Goal: Task Accomplishment & Management: Complete application form

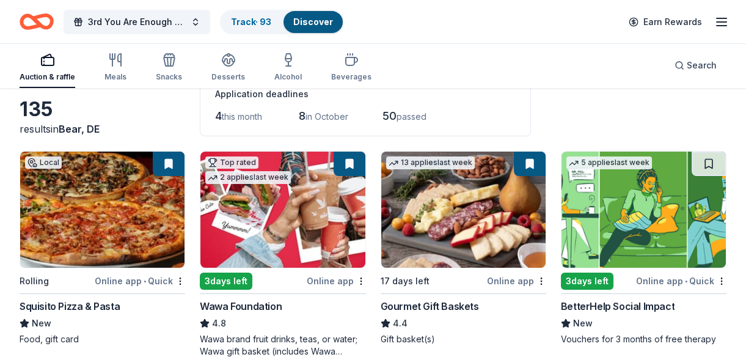
scroll to position [167, 0]
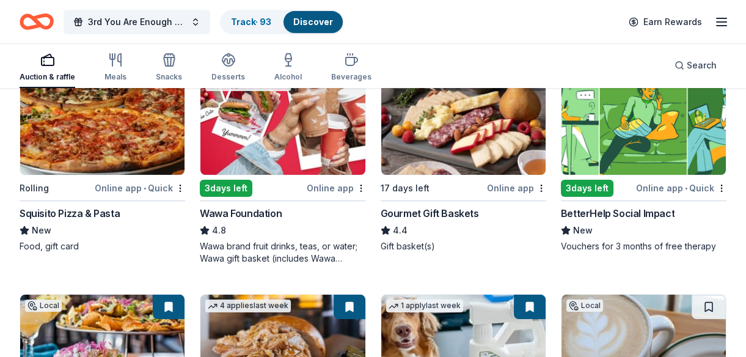
click at [255, 151] on img at bounding box center [282, 117] width 164 height 116
click at [627, 137] on img at bounding box center [643, 117] width 164 height 116
click at [600, 151] on img at bounding box center [643, 117] width 164 height 116
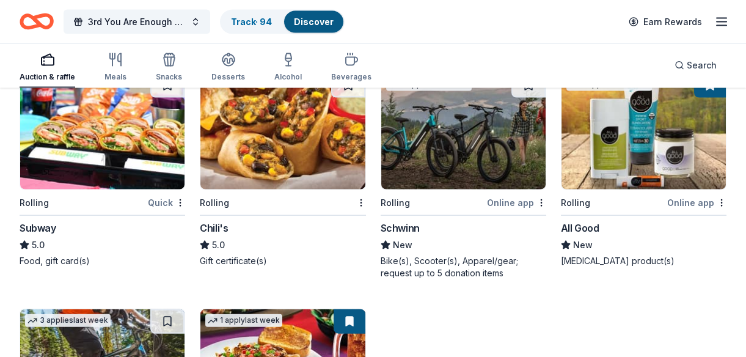
scroll to position [4962, 0]
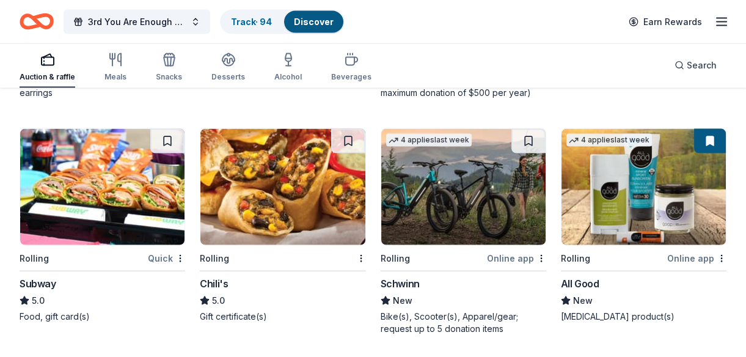
click at [122, 192] on img at bounding box center [102, 187] width 164 height 116
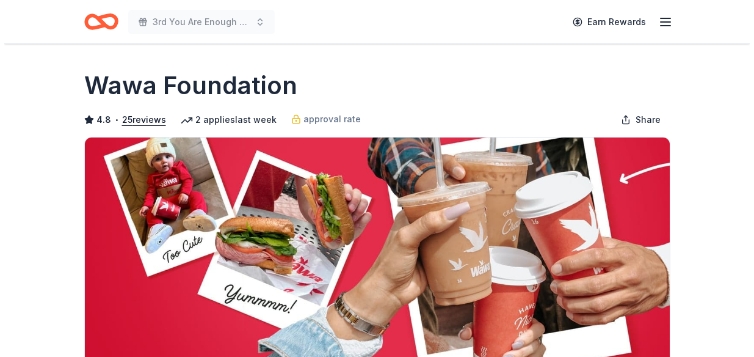
scroll to position [388, 0]
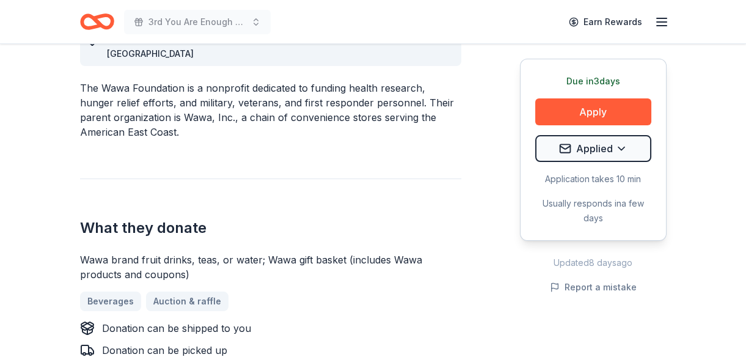
click at [589, 107] on button "Apply" at bounding box center [593, 111] width 116 height 27
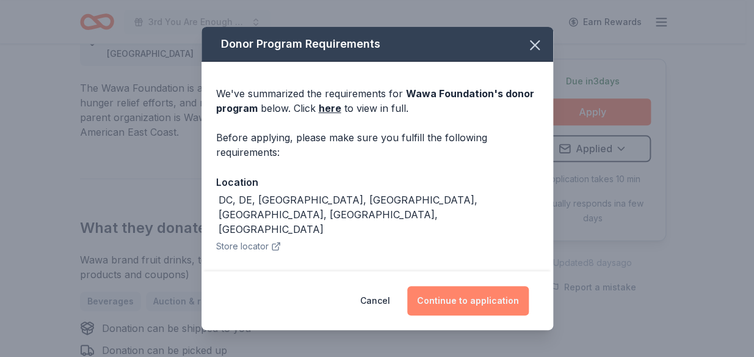
click at [452, 298] on button "Continue to application" at bounding box center [468, 300] width 122 height 29
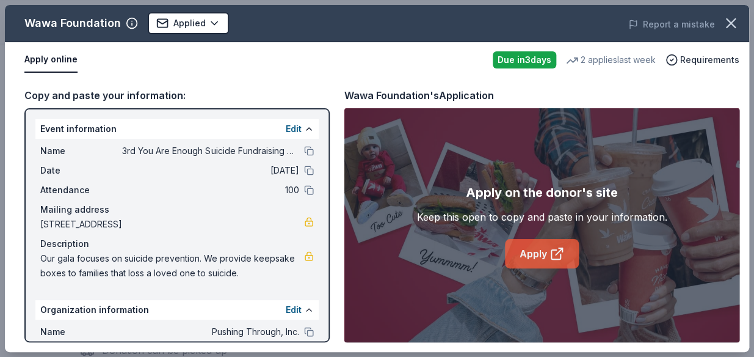
click at [527, 246] on link "Apply" at bounding box center [542, 253] width 74 height 29
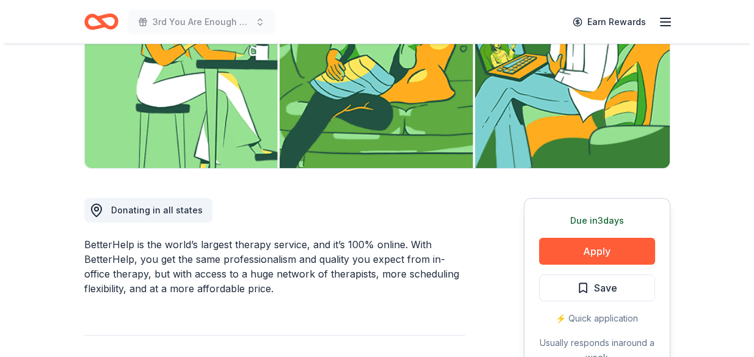
scroll to position [222, 0]
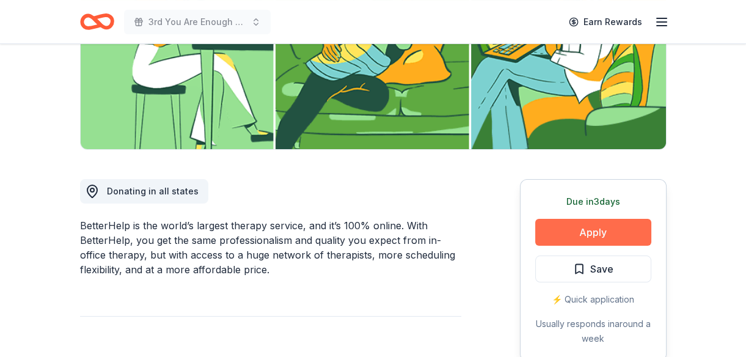
click at [628, 221] on button "Apply" at bounding box center [593, 232] width 116 height 27
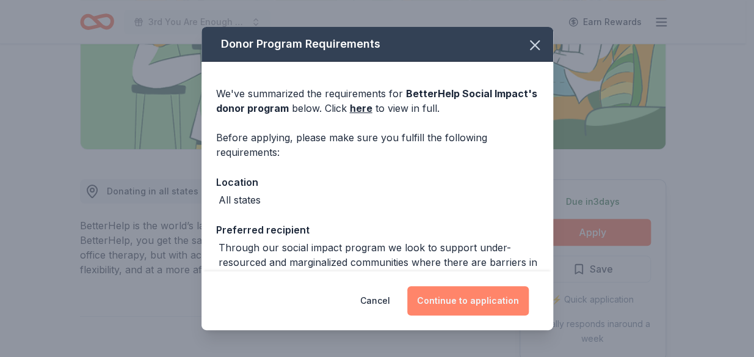
click at [459, 310] on button "Continue to application" at bounding box center [468, 300] width 122 height 29
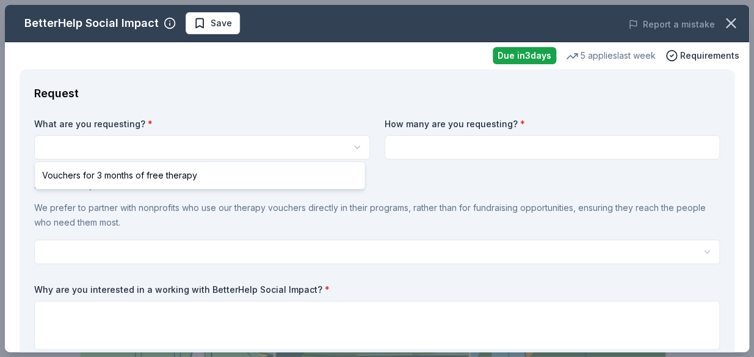
scroll to position [0, 0]
select select "Vouchers for 3 months of free therapy"
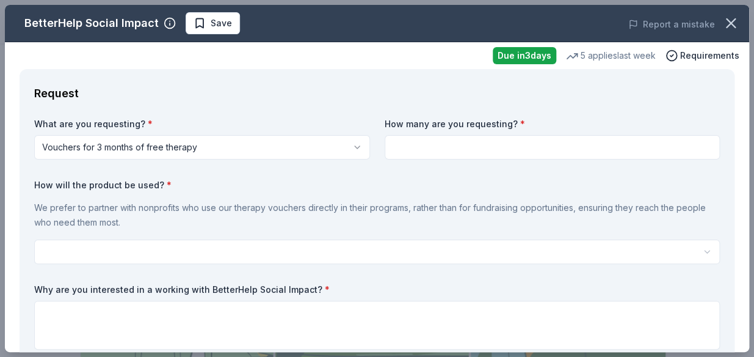
click at [452, 140] on input at bounding box center [553, 147] width 336 height 24
type input "2"
click at [412, 174] on div "What are you requesting? * Vouchers for 3 months of free therapy Vouchers for 3…" at bounding box center [377, 278] width 686 height 321
click at [397, 244] on html "3rd You Are Enough Suicide Fundraising Gala Save Apply Due in 3 days Share Bett…" at bounding box center [377, 178] width 754 height 357
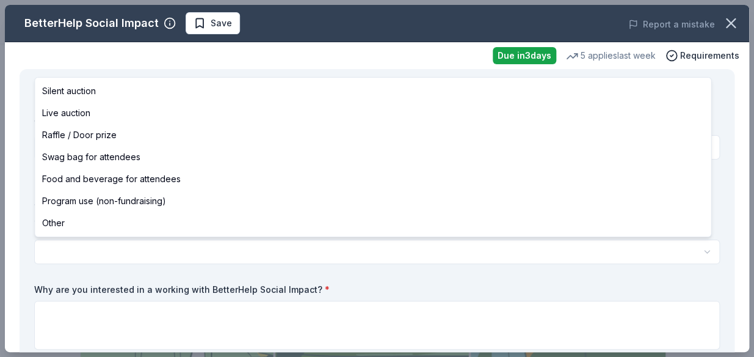
click at [30, 211] on html "3rd You Are Enough Suicide Fundraising Gala Save Apply Due in 3 days Share Bett…" at bounding box center [377, 178] width 754 height 357
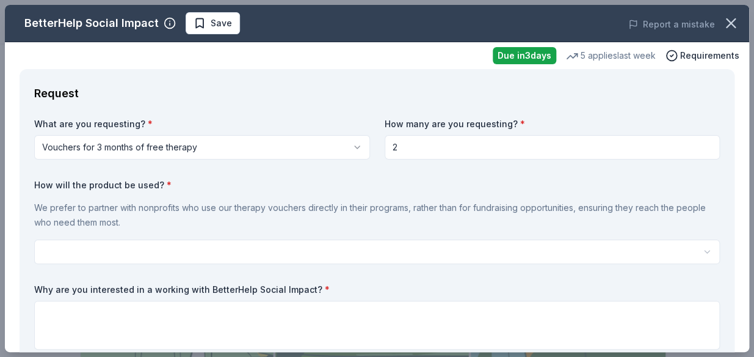
click at [349, 242] on body "3rd You Are Enough Suicide Fundraising Gala Save Apply Due in 3 days Share Bett…" at bounding box center [373, 178] width 746 height 357
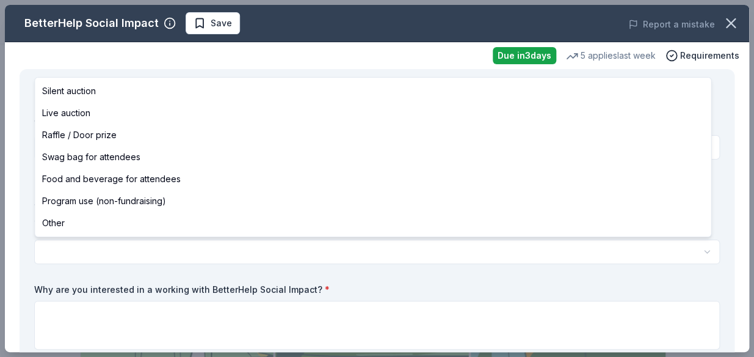
select select "other"
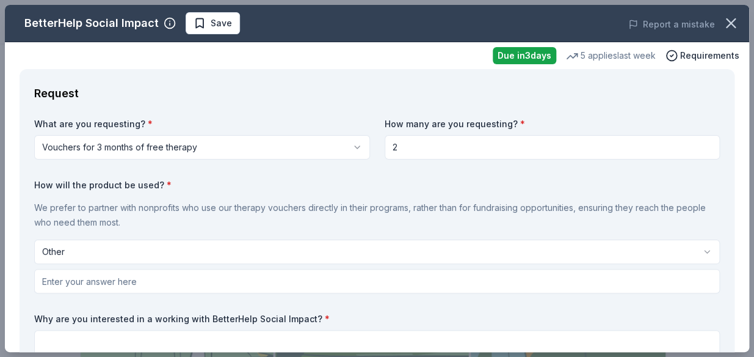
click at [22, 224] on div "Request What are you requesting? * Vouchers for 3 months of free therapy Vouche…" at bounding box center [377, 276] width 715 height 414
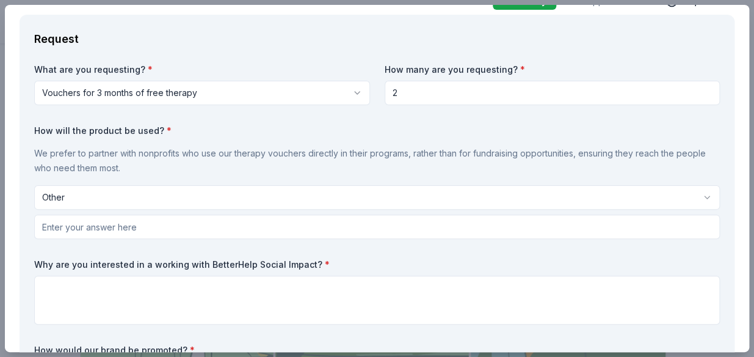
scroll to position [55, 0]
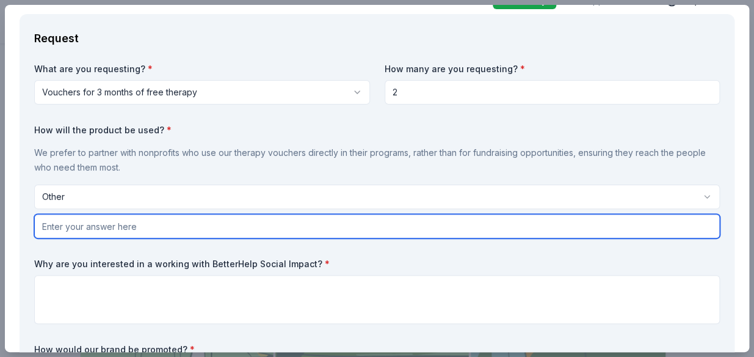
click at [100, 219] on input "text" at bounding box center [377, 226] width 686 height 24
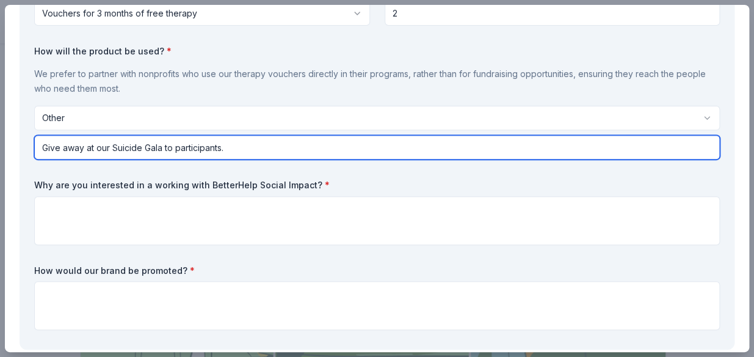
scroll to position [222, 0]
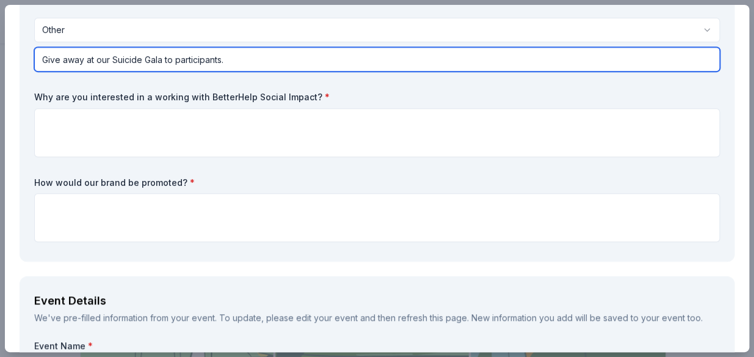
type input "Give away at our Suicide Gala to participants."
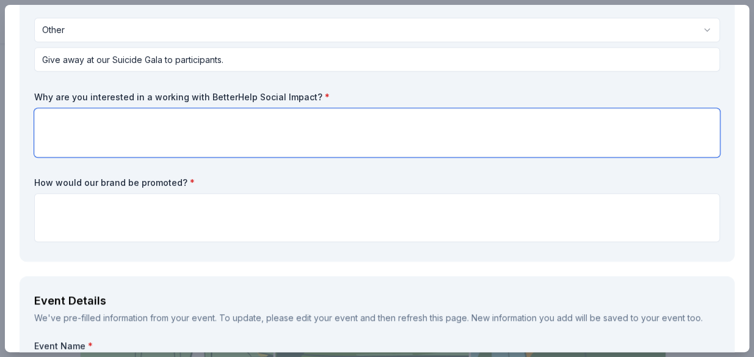
click at [217, 115] on textarea at bounding box center [377, 132] width 686 height 49
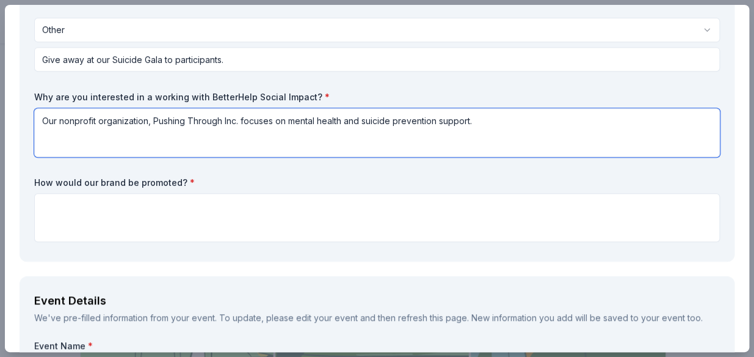
type textarea "Our nonprofit organization, Pushing Through Inc. focuses on mental health and s…"
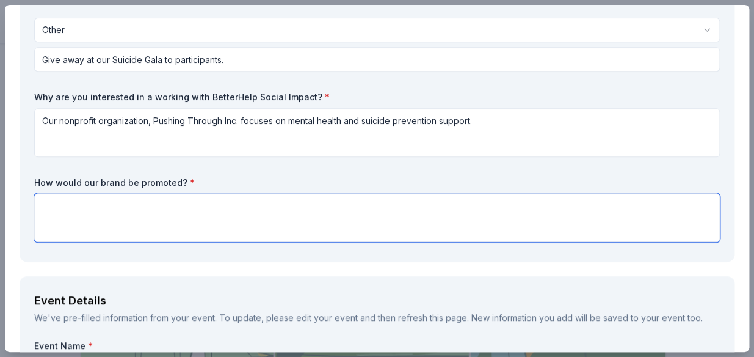
click at [253, 214] on textarea at bounding box center [377, 217] width 686 height 49
type textarea "v"
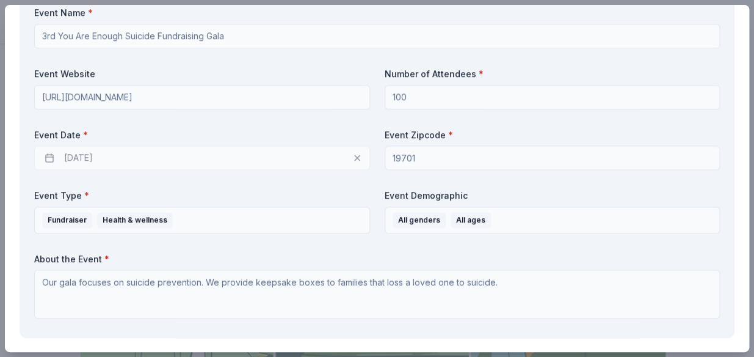
scroll to position [555, 0]
type textarea "On our printed gala program, website and our social media pages."
click at [335, 160] on div "10/16/2025" at bounding box center [202, 157] width 336 height 24
click at [355, 156] on div "10/16/2025" at bounding box center [202, 157] width 336 height 24
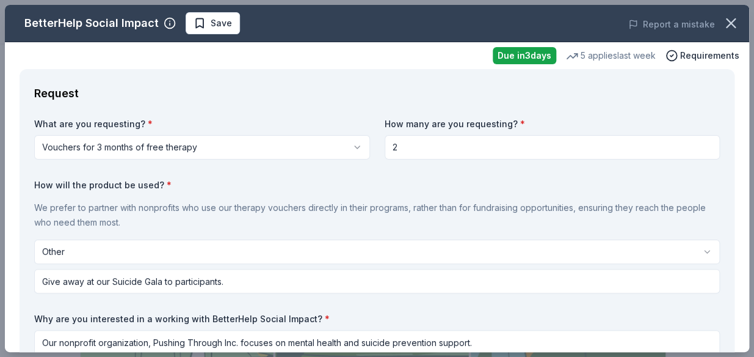
scroll to position [0, 0]
click at [667, 53] on icon "button" at bounding box center [672, 55] width 12 height 12
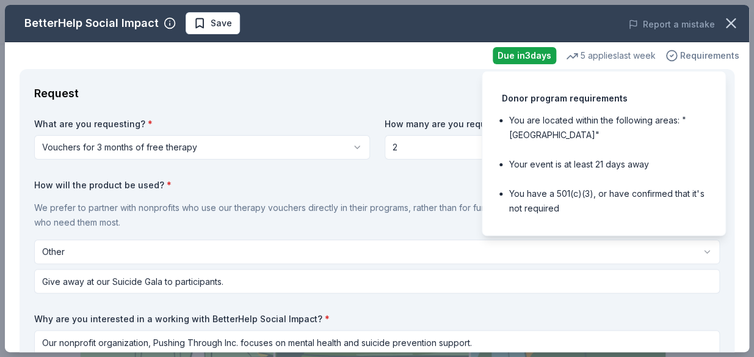
click at [667, 53] on icon "button" at bounding box center [672, 55] width 12 height 12
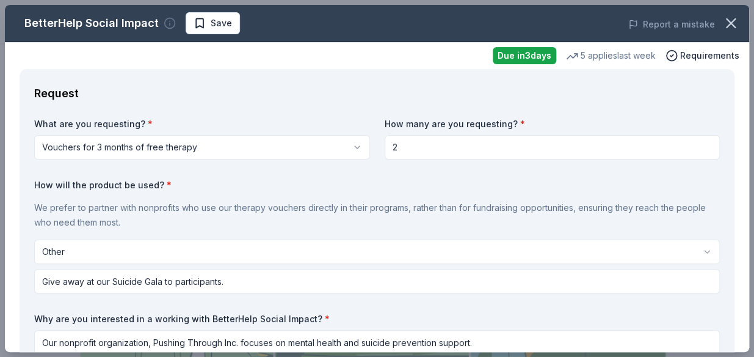
click at [165, 24] on icon "button" at bounding box center [170, 23] width 12 height 12
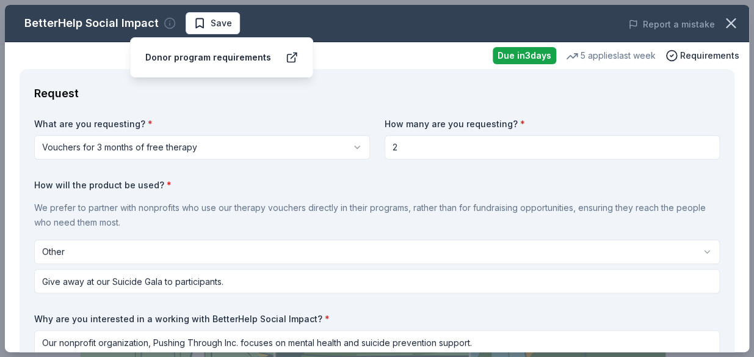
click at [165, 24] on icon "button" at bounding box center [170, 23] width 12 height 12
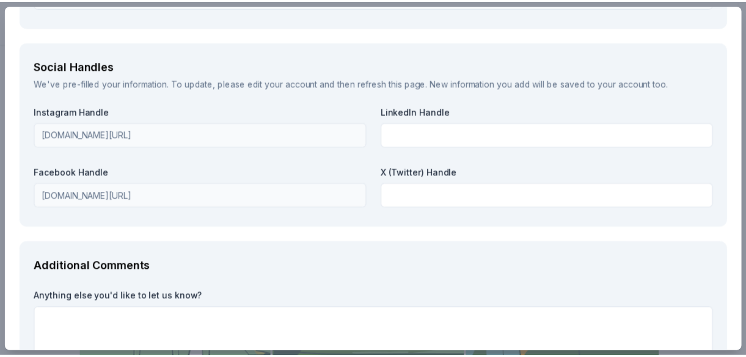
scroll to position [1549, 0]
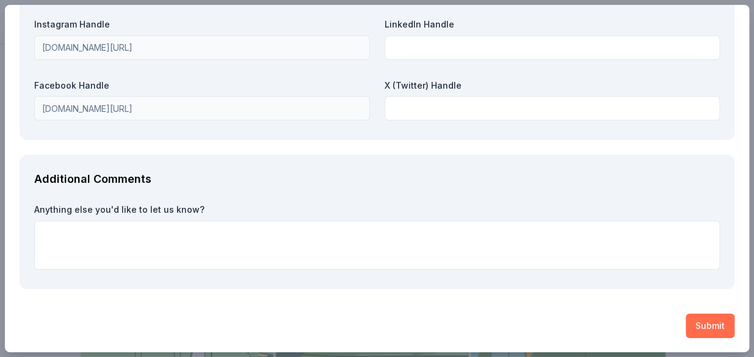
click at [691, 325] on button "Submit" at bounding box center [710, 325] width 49 height 24
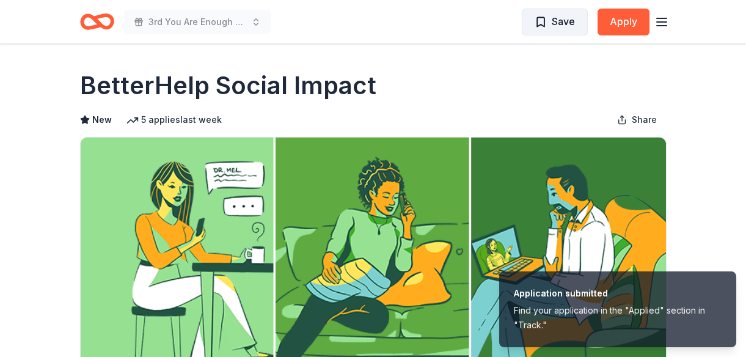
click at [561, 31] on button "Save" at bounding box center [555, 22] width 66 height 27
click at [562, 30] on button "Save" at bounding box center [555, 22] width 66 height 27
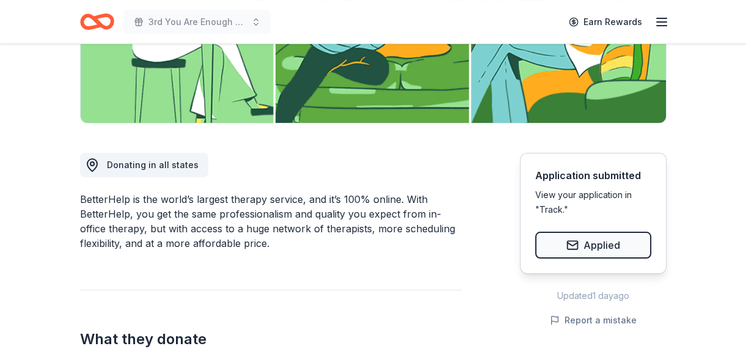
scroll to position [333, 0]
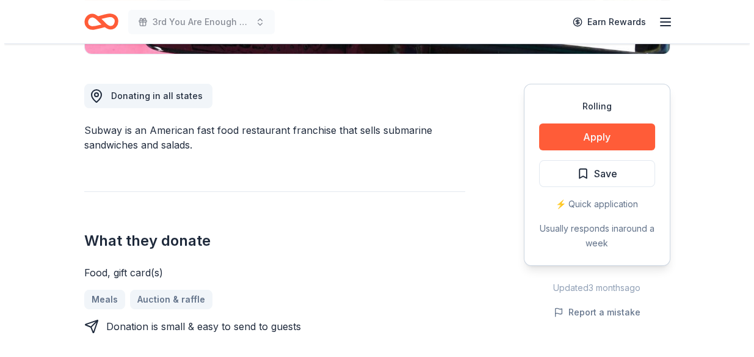
scroll to position [333, 0]
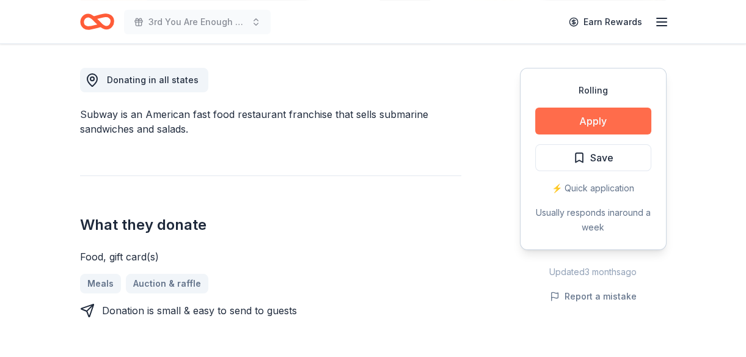
click at [602, 116] on button "Apply" at bounding box center [593, 120] width 116 height 27
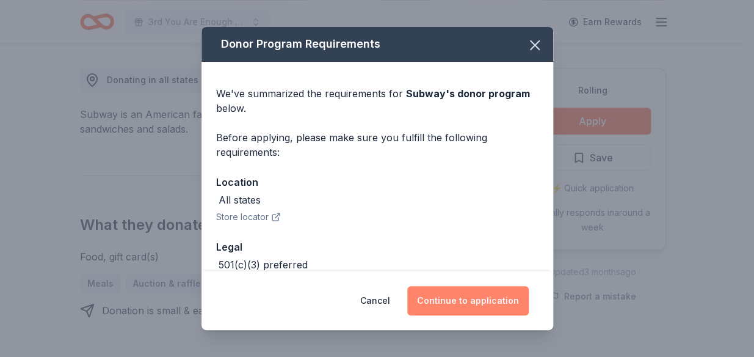
click at [458, 286] on button "Continue to application" at bounding box center [468, 300] width 122 height 29
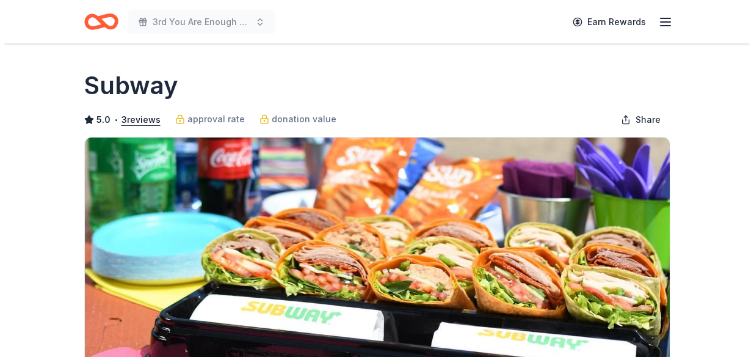
scroll to position [333, 0]
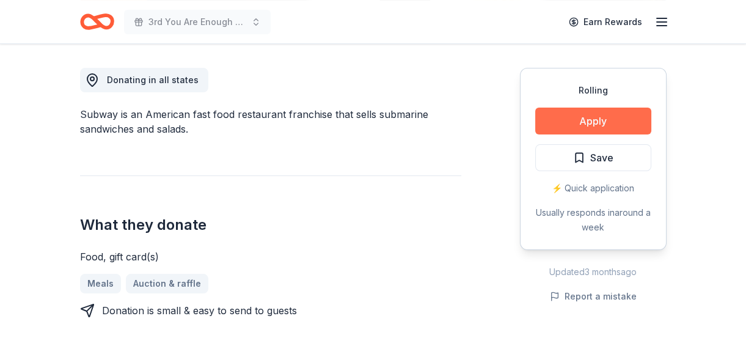
click at [626, 125] on button "Apply" at bounding box center [593, 120] width 116 height 27
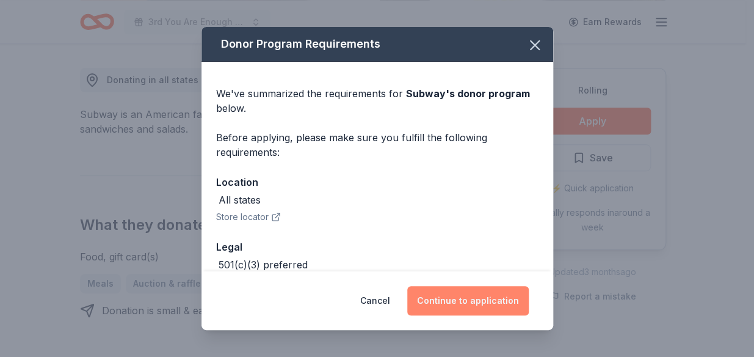
click at [482, 304] on button "Continue to application" at bounding box center [468, 300] width 122 height 29
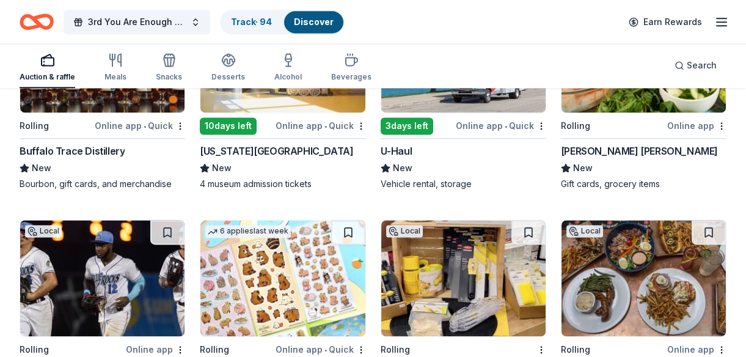
scroll to position [3157, 0]
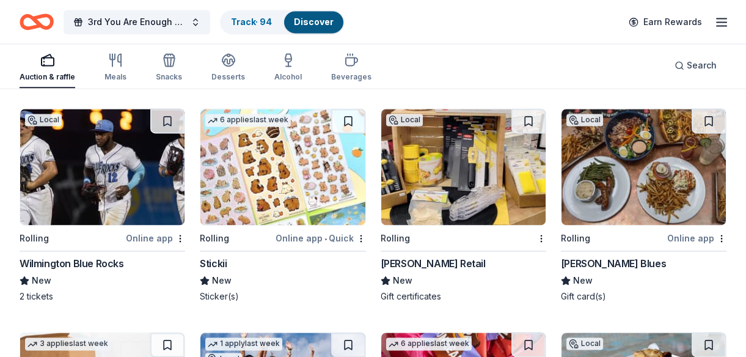
click at [536, 169] on img at bounding box center [463, 167] width 164 height 116
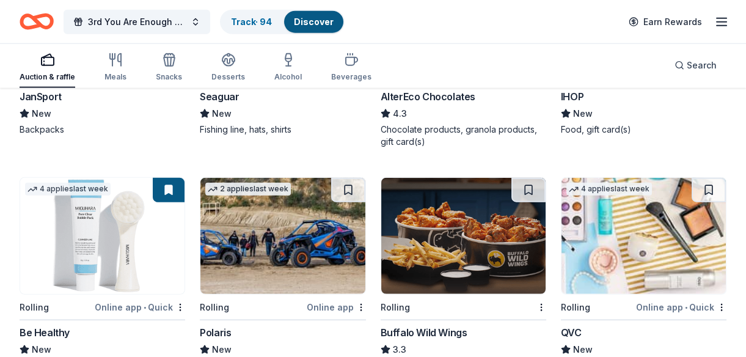
scroll to position [5703, 0]
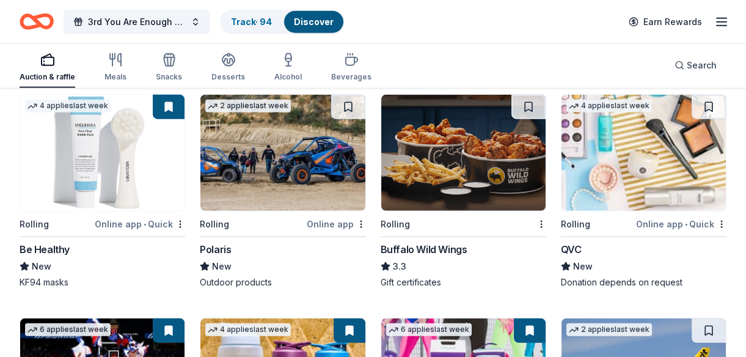
click at [633, 146] on img at bounding box center [643, 153] width 164 height 116
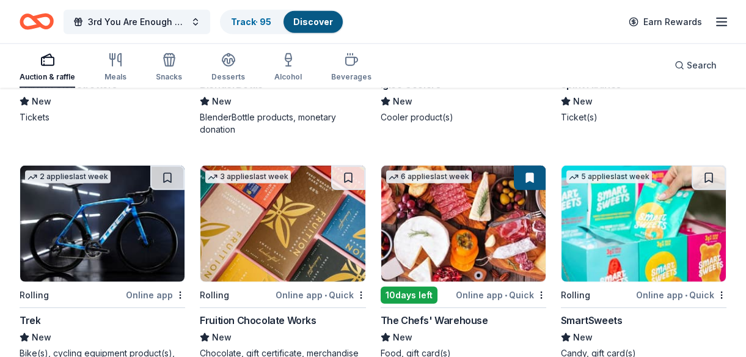
scroll to position [6203, 0]
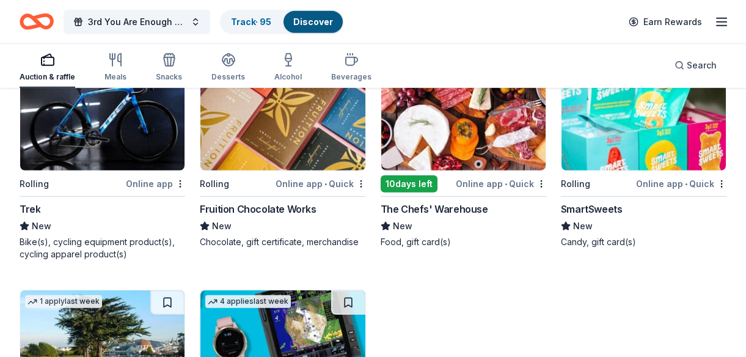
click at [440, 128] on img at bounding box center [463, 112] width 164 height 116
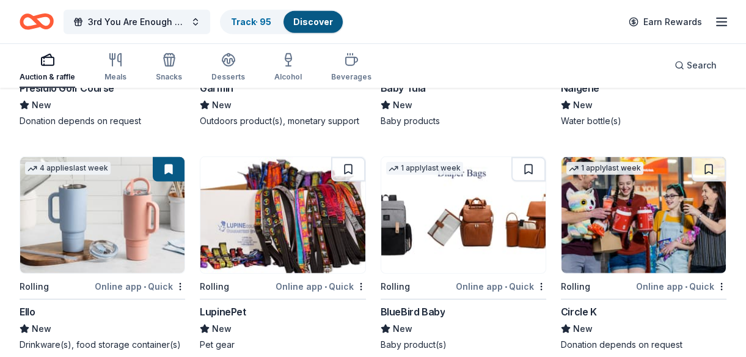
scroll to position [6579, 0]
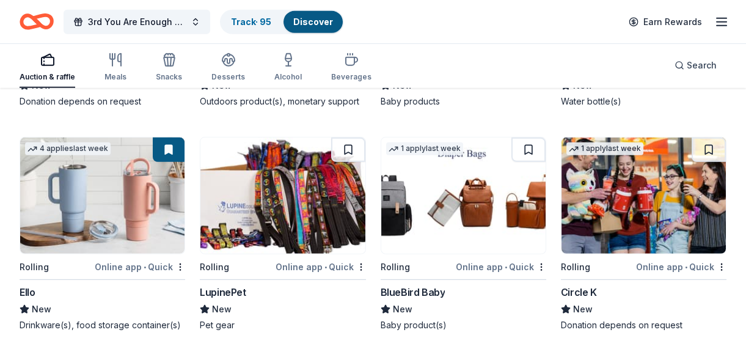
click at [629, 172] on img at bounding box center [643, 195] width 164 height 116
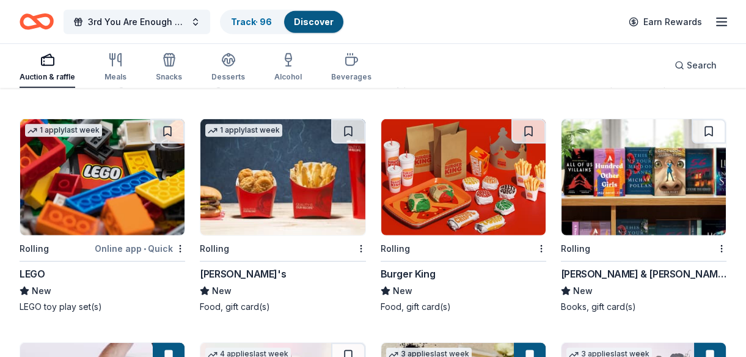
scroll to position [6801, 0]
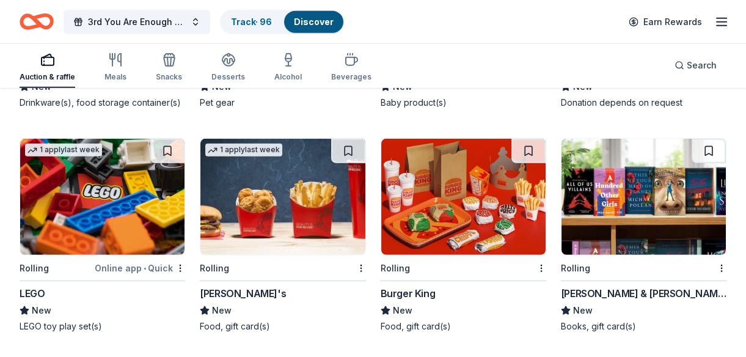
click at [264, 169] on img at bounding box center [282, 197] width 164 height 116
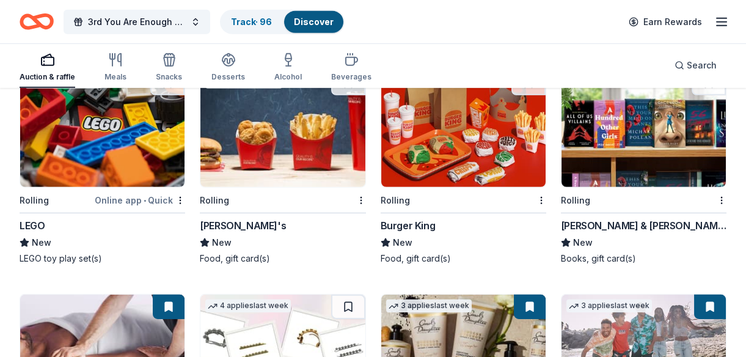
scroll to position [6857, 0]
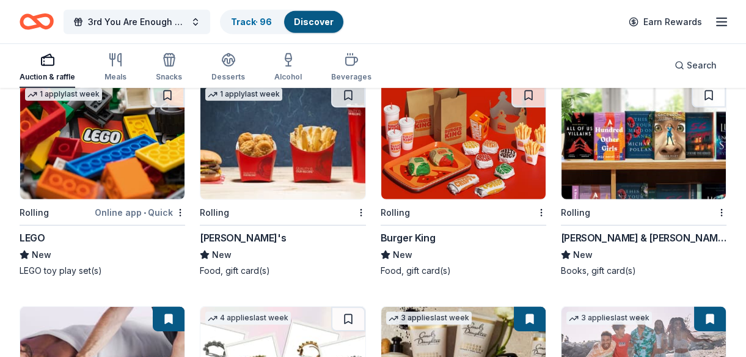
click at [619, 137] on img at bounding box center [643, 141] width 164 height 116
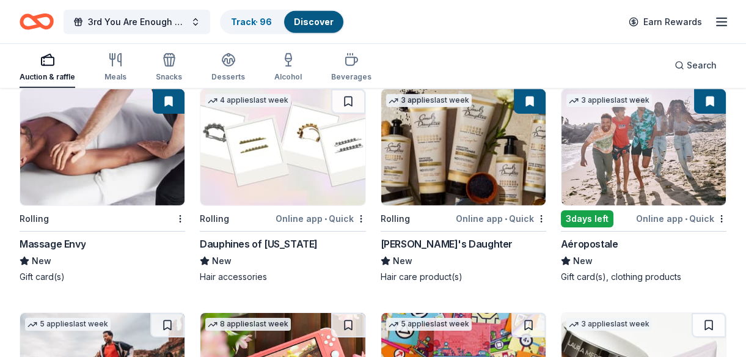
scroll to position [7079, 0]
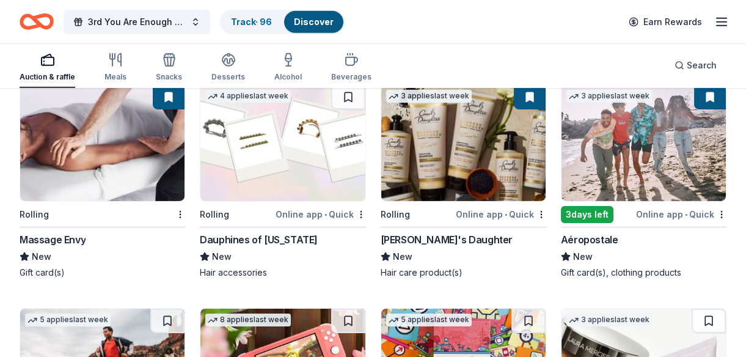
click at [121, 144] on img at bounding box center [102, 143] width 164 height 116
click at [453, 164] on img at bounding box center [463, 143] width 164 height 116
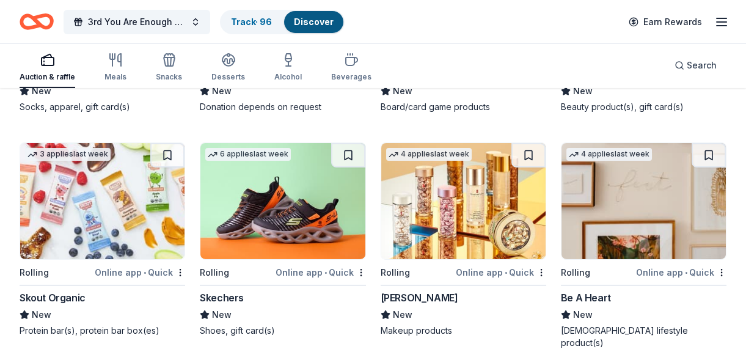
scroll to position [7523, 0]
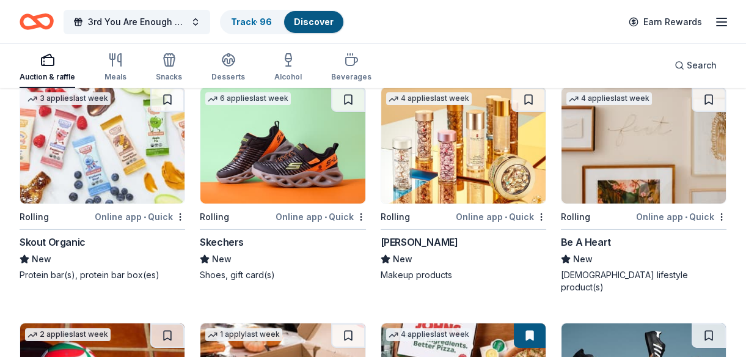
click at [270, 159] on img at bounding box center [282, 145] width 164 height 116
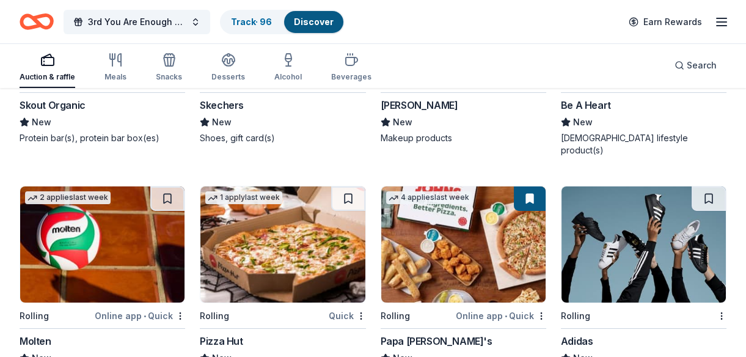
scroll to position [7680, 0]
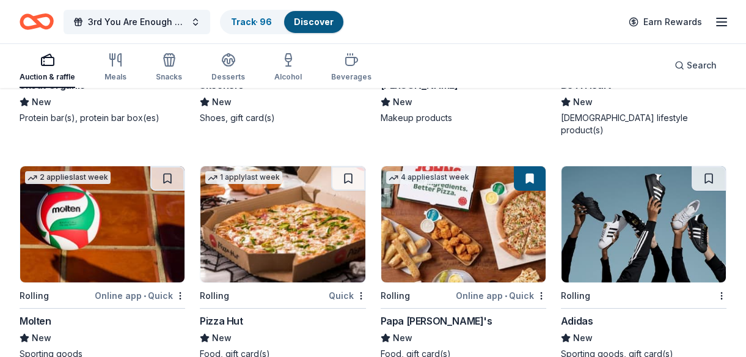
click at [315, 203] on img at bounding box center [282, 224] width 164 height 116
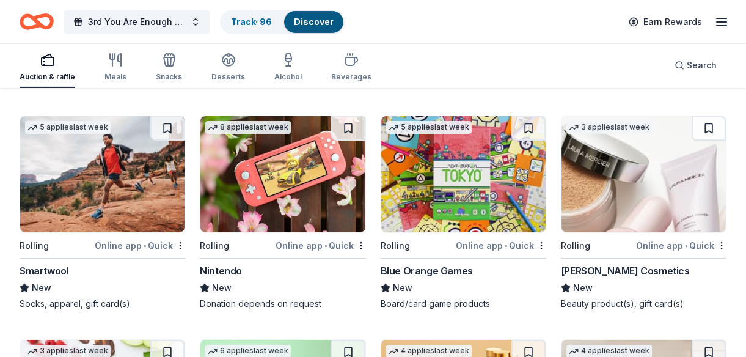
scroll to position [7236, 0]
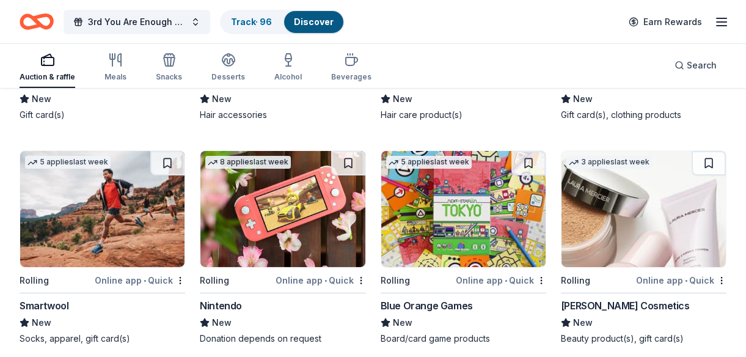
click at [470, 184] on img at bounding box center [463, 209] width 164 height 116
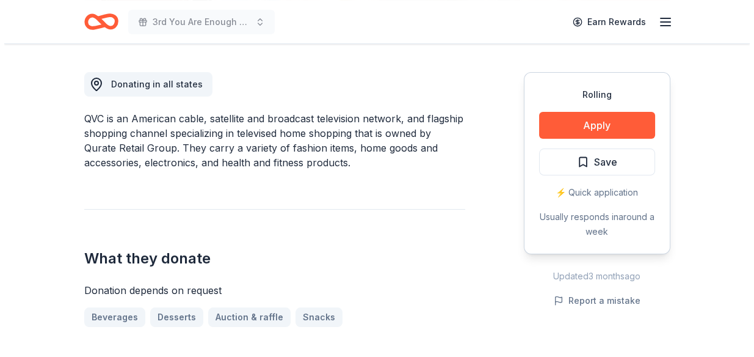
scroll to position [333, 0]
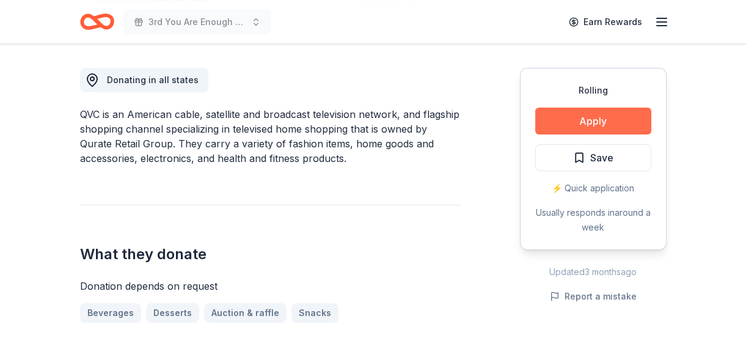
click at [607, 124] on button "Apply" at bounding box center [593, 120] width 116 height 27
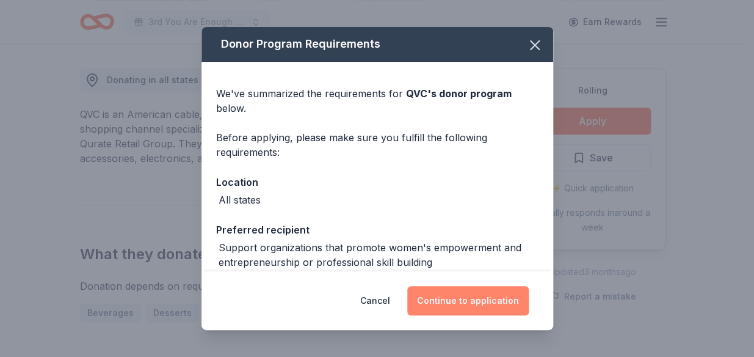
click at [462, 294] on button "Continue to application" at bounding box center [468, 300] width 122 height 29
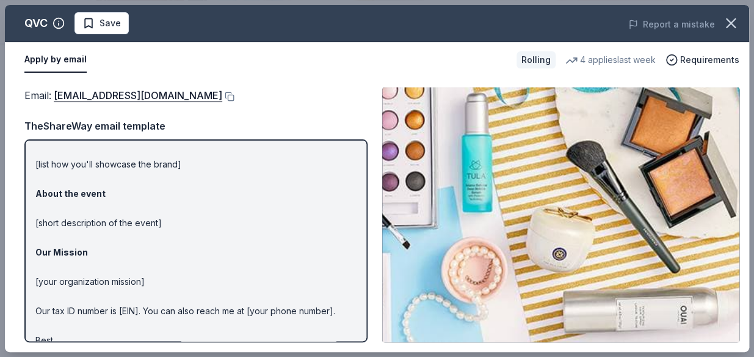
scroll to position [140, 0]
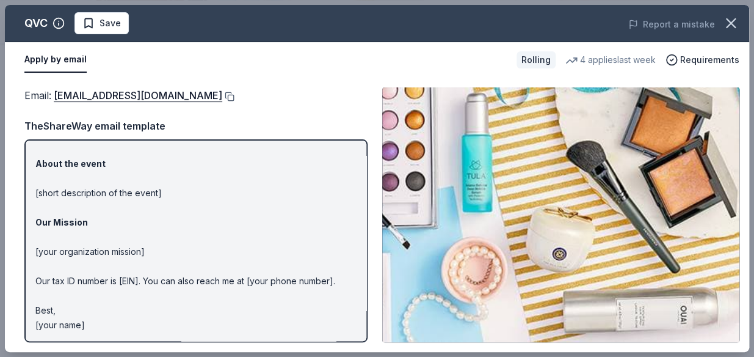
click at [222, 92] on button at bounding box center [228, 97] width 12 height 10
click at [109, 22] on span "Save" at bounding box center [110, 23] width 21 height 15
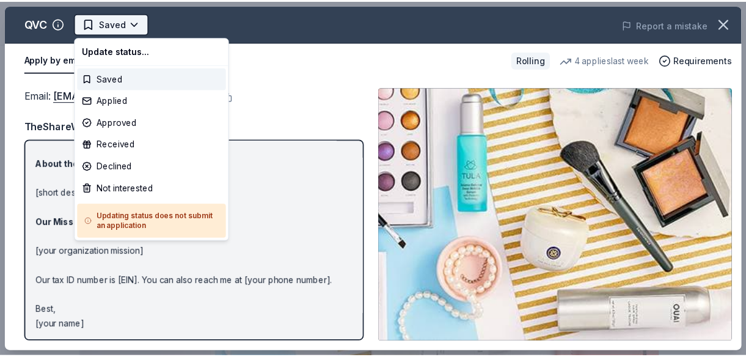
scroll to position [0, 0]
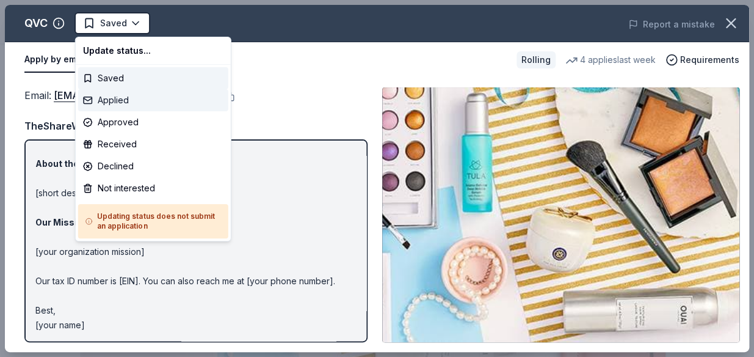
click at [137, 98] on div "Applied" at bounding box center [153, 100] width 150 height 22
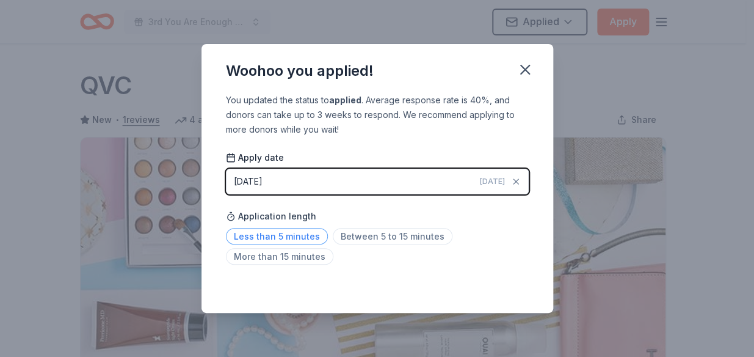
click at [318, 231] on span "Less than 5 minutes" at bounding box center [277, 236] width 102 height 16
click at [533, 63] on button "button" at bounding box center [525, 69] width 27 height 27
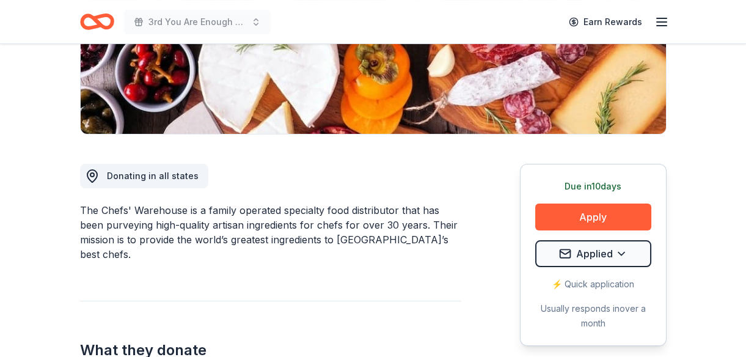
scroll to position [277, 0]
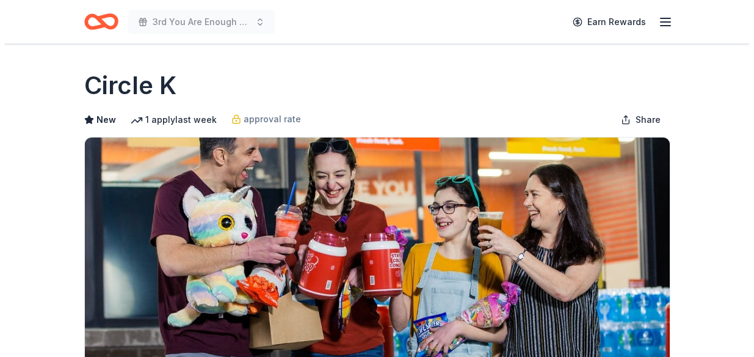
scroll to position [277, 0]
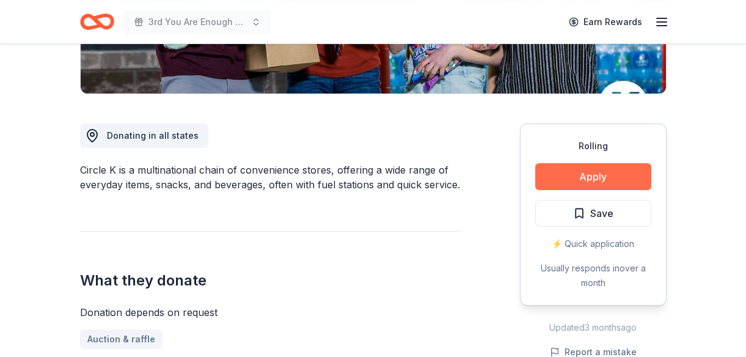
click at [579, 173] on button "Apply" at bounding box center [593, 176] width 116 height 27
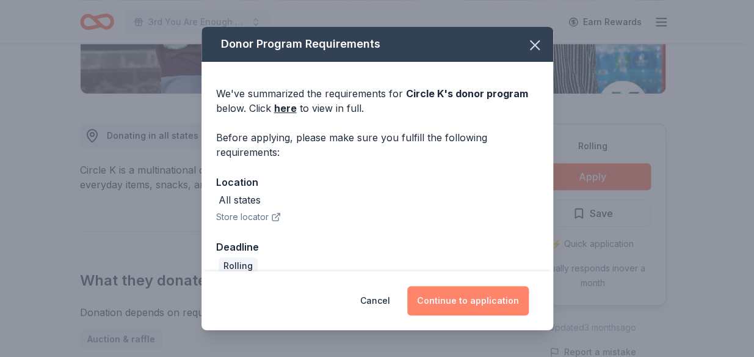
click at [445, 299] on button "Continue to application" at bounding box center [468, 300] width 122 height 29
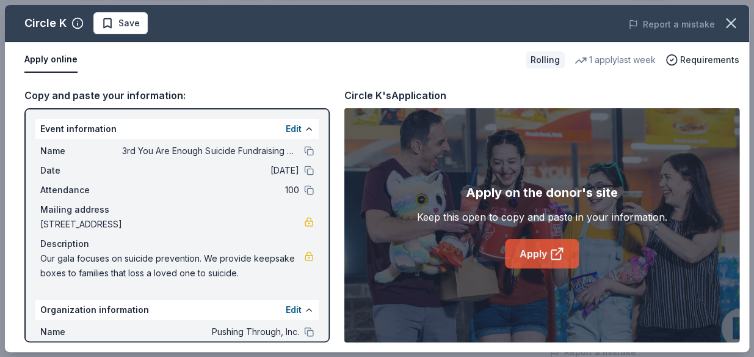
click at [527, 261] on link "Apply" at bounding box center [542, 253] width 74 height 29
click at [118, 29] on span "Save" at bounding box center [128, 23] width 21 height 15
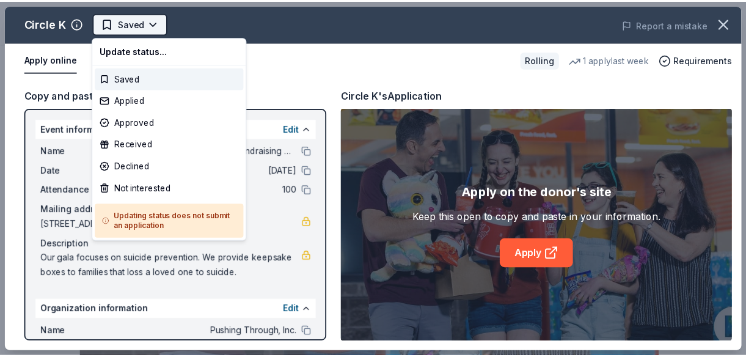
scroll to position [0, 0]
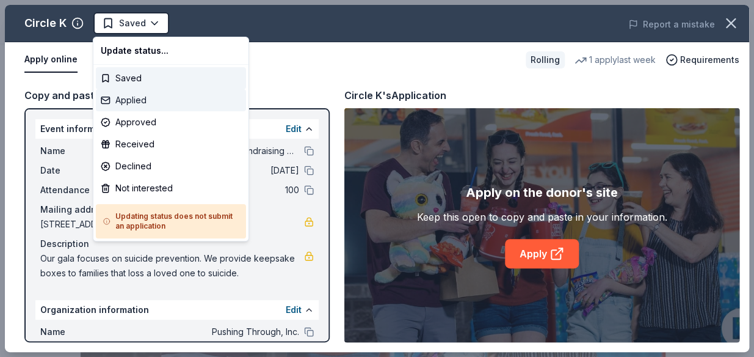
click at [133, 100] on div "Applied" at bounding box center [171, 100] width 150 height 22
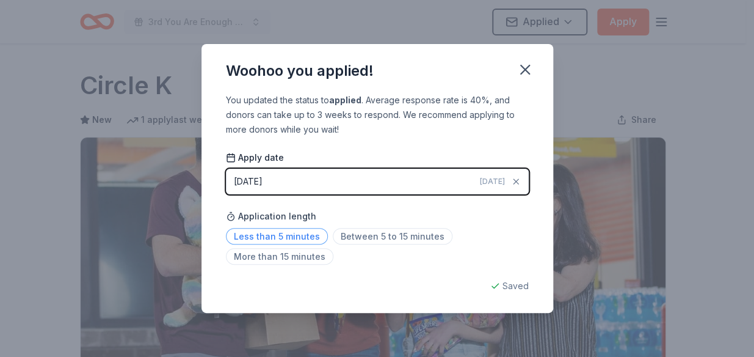
click at [307, 228] on span "Less than 5 minutes" at bounding box center [277, 236] width 102 height 16
click at [522, 73] on icon "button" at bounding box center [525, 69] width 9 height 9
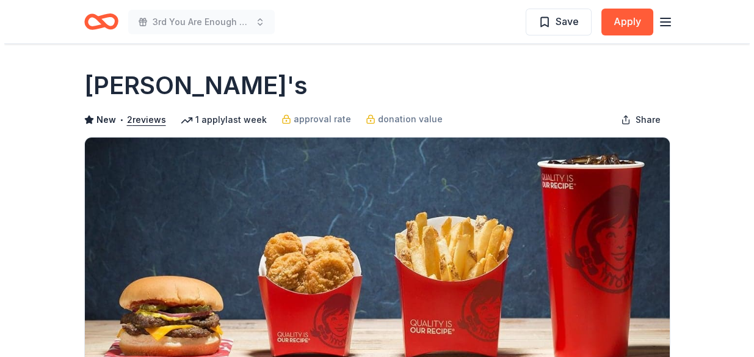
scroll to position [222, 0]
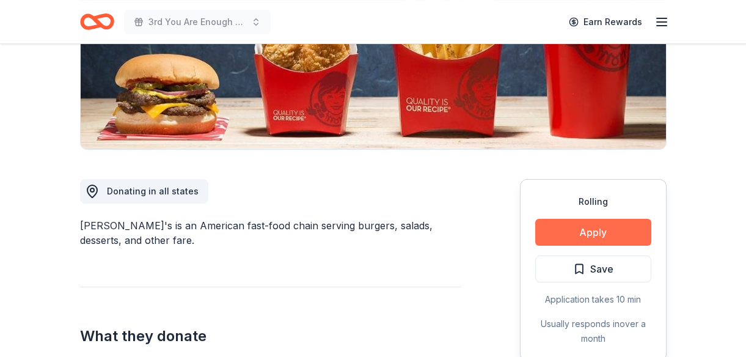
click at [628, 236] on button "Apply" at bounding box center [593, 232] width 116 height 27
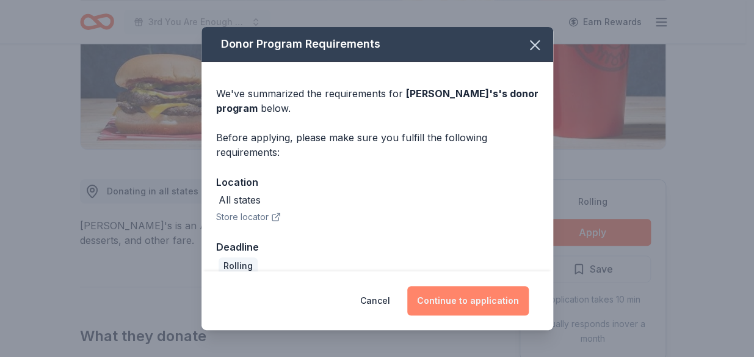
click at [438, 293] on button "Continue to application" at bounding box center [468, 300] width 122 height 29
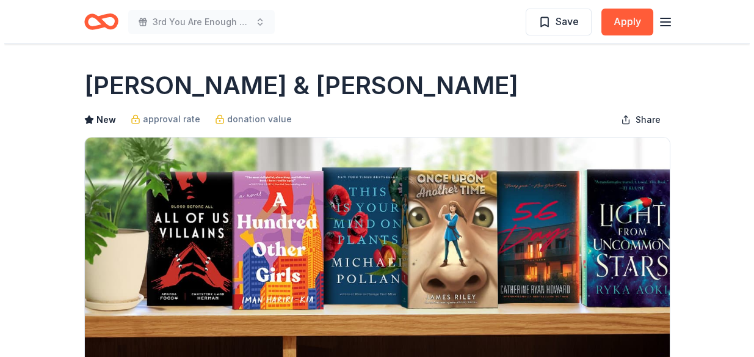
scroll to position [277, 0]
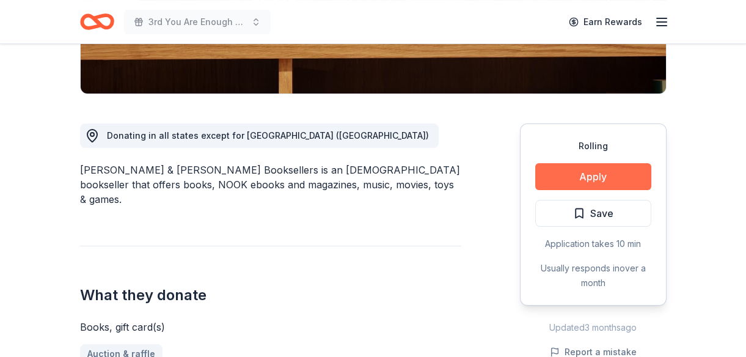
click at [618, 181] on button "Apply" at bounding box center [593, 176] width 116 height 27
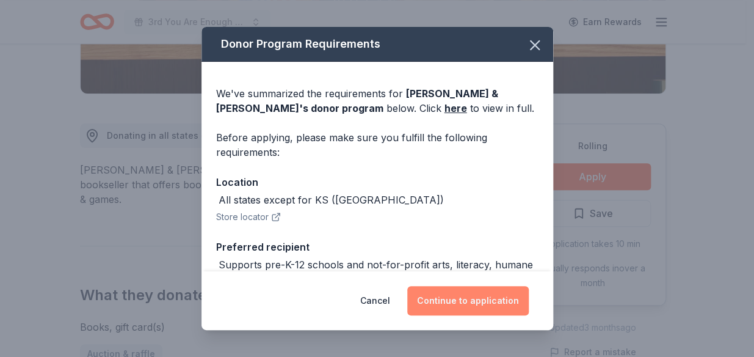
click at [490, 291] on button "Continue to application" at bounding box center [468, 300] width 122 height 29
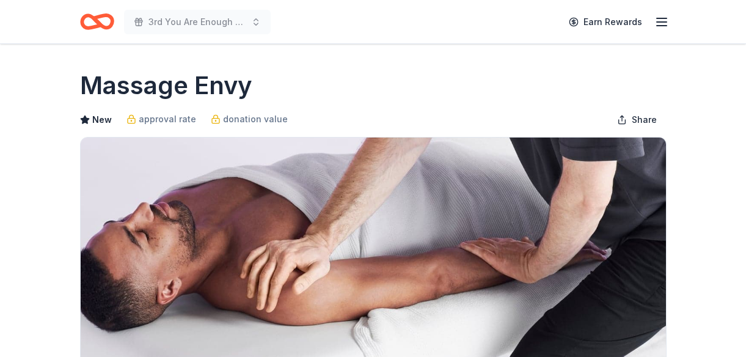
scroll to position [222, 0]
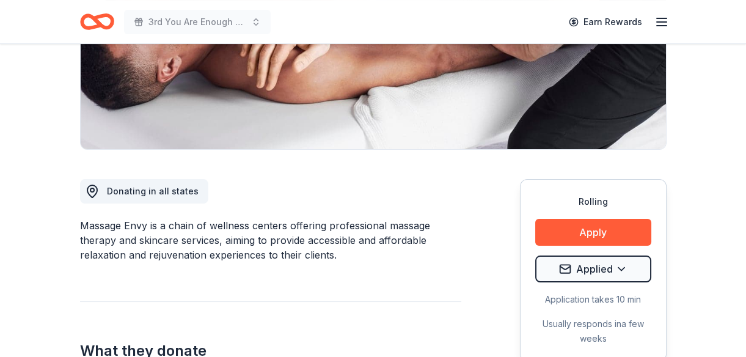
click at [627, 229] on button "Apply" at bounding box center [593, 232] width 116 height 27
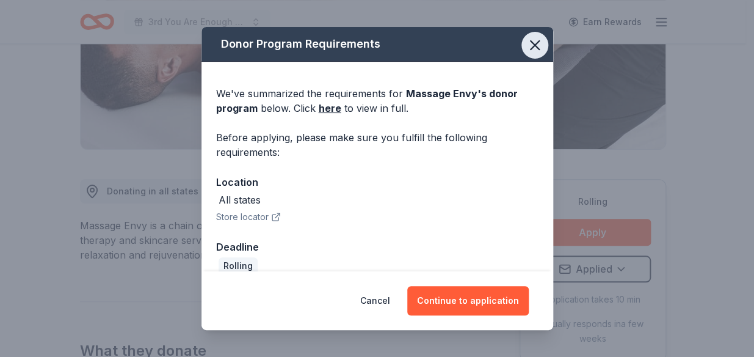
click at [526, 50] on icon "button" at bounding box center [534, 45] width 17 height 17
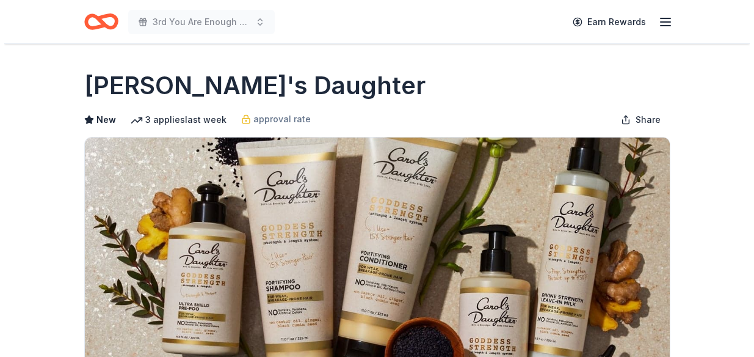
scroll to position [222, 0]
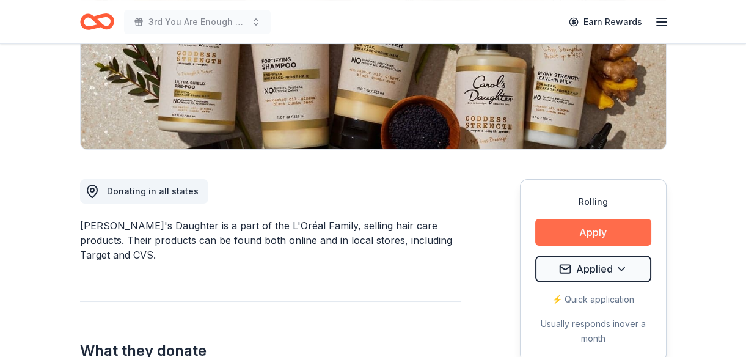
click at [555, 227] on button "Apply" at bounding box center [593, 232] width 116 height 27
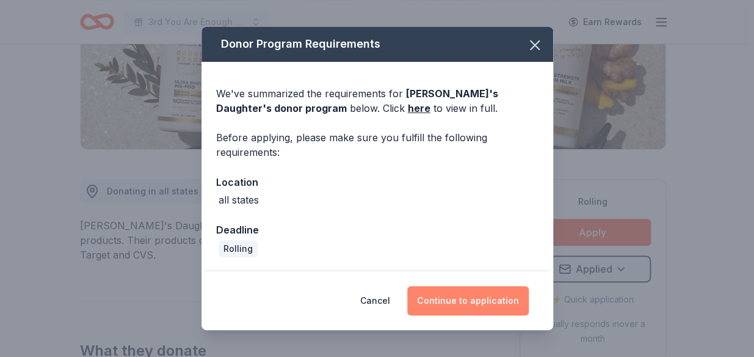
click at [458, 293] on button "Continue to application" at bounding box center [468, 300] width 122 height 29
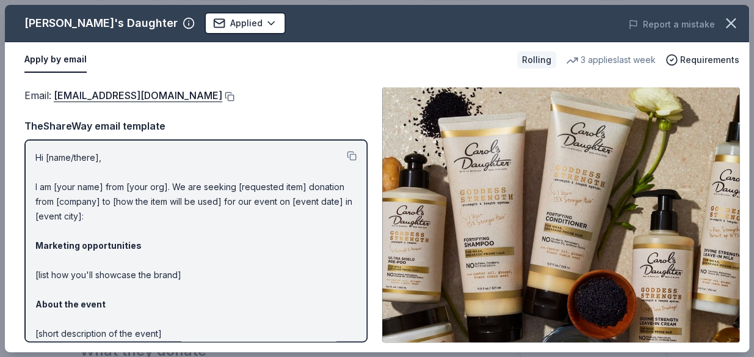
click at [234, 93] on button at bounding box center [228, 97] width 12 height 10
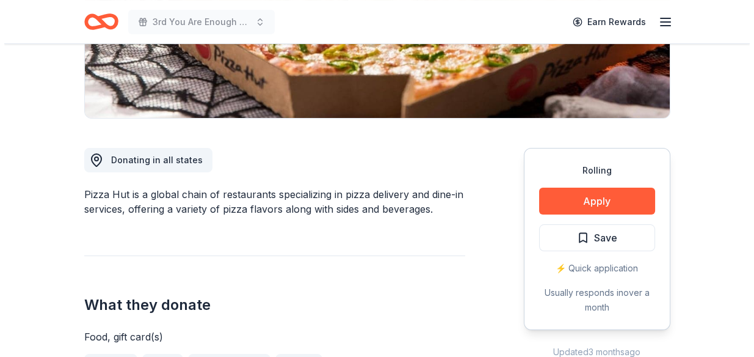
scroll to position [500, 0]
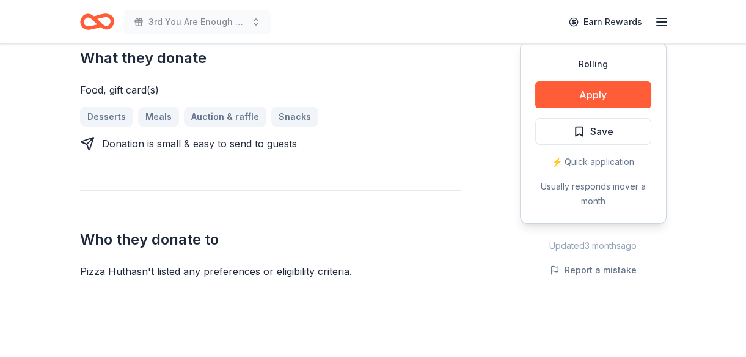
click at [567, 241] on div "Updated [DATE]" at bounding box center [593, 245] width 147 height 15
click at [637, 96] on button "Apply" at bounding box center [593, 94] width 116 height 27
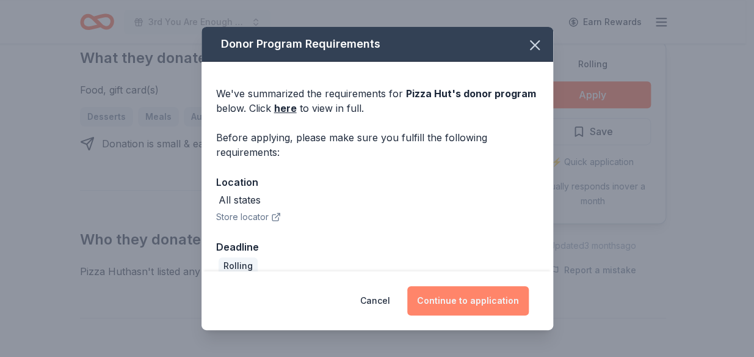
click at [465, 293] on button "Continue to application" at bounding box center [468, 300] width 122 height 29
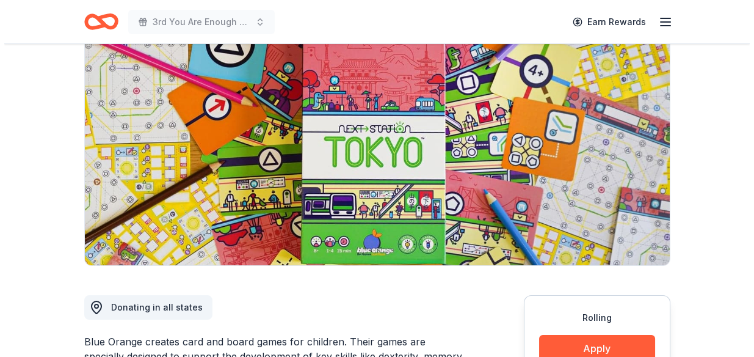
scroll to position [222, 0]
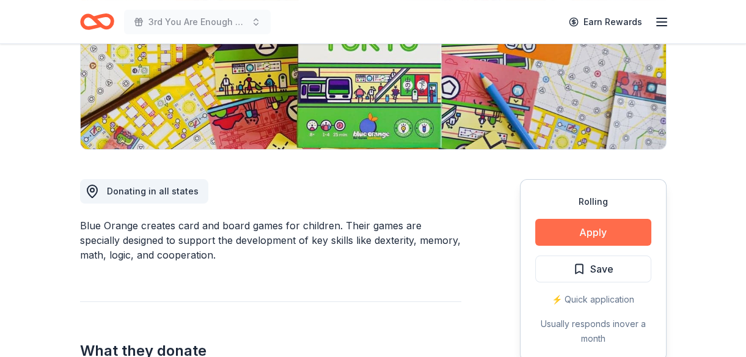
click at [615, 225] on button "Apply" at bounding box center [593, 232] width 116 height 27
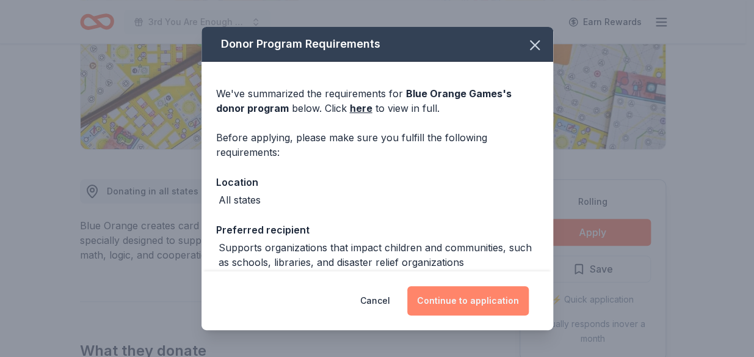
click at [462, 293] on button "Continue to application" at bounding box center [468, 300] width 122 height 29
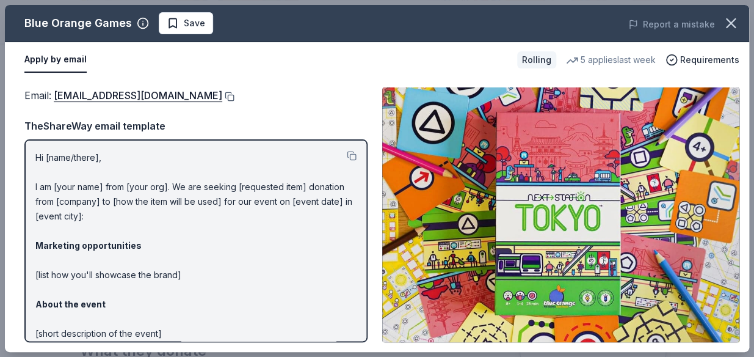
click at [222, 96] on button at bounding box center [228, 97] width 12 height 10
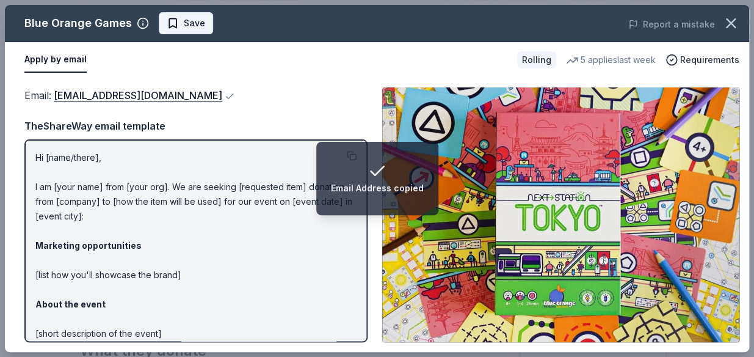
click at [189, 18] on span "Save" at bounding box center [194, 23] width 21 height 15
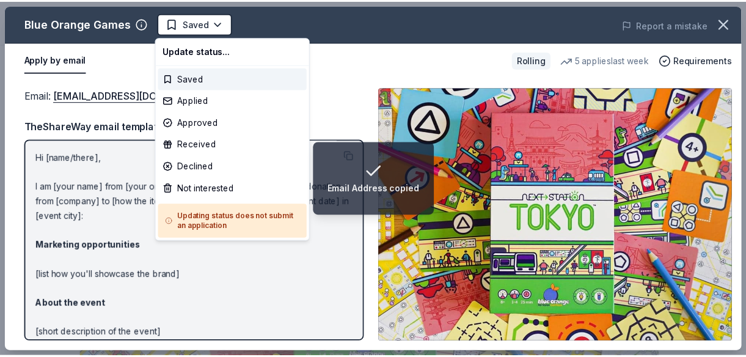
scroll to position [0, 0]
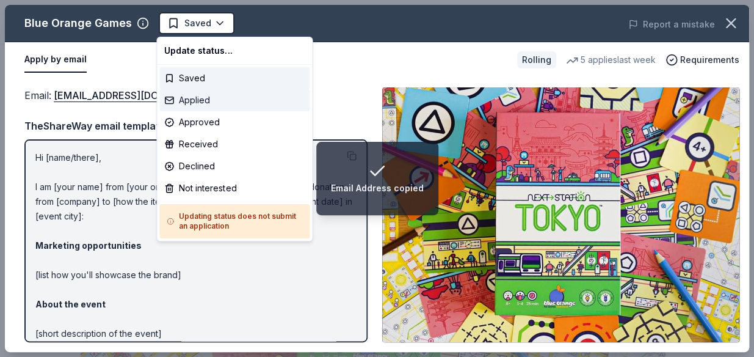
click at [204, 91] on div "Applied" at bounding box center [234, 100] width 150 height 22
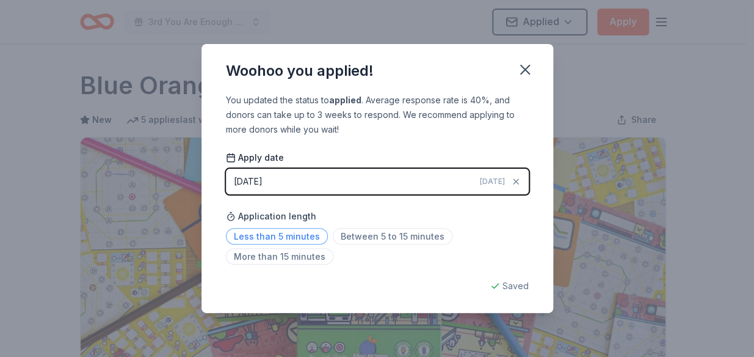
click at [289, 233] on span "Less than 5 minutes" at bounding box center [277, 236] width 102 height 16
click at [526, 71] on icon "button" at bounding box center [525, 69] width 9 height 9
